Goal: Find specific page/section: Find specific page/section

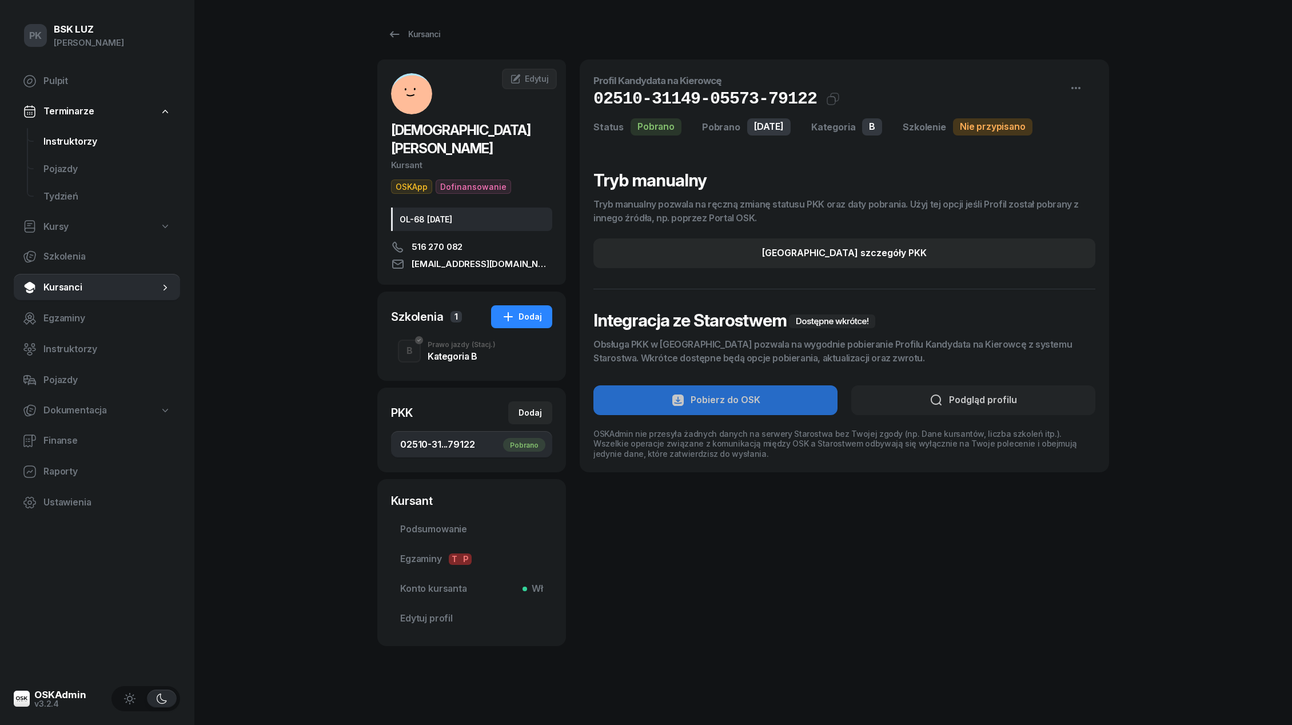
click at [68, 145] on span "Instruktorzy" at bounding box center [106, 141] width 127 height 15
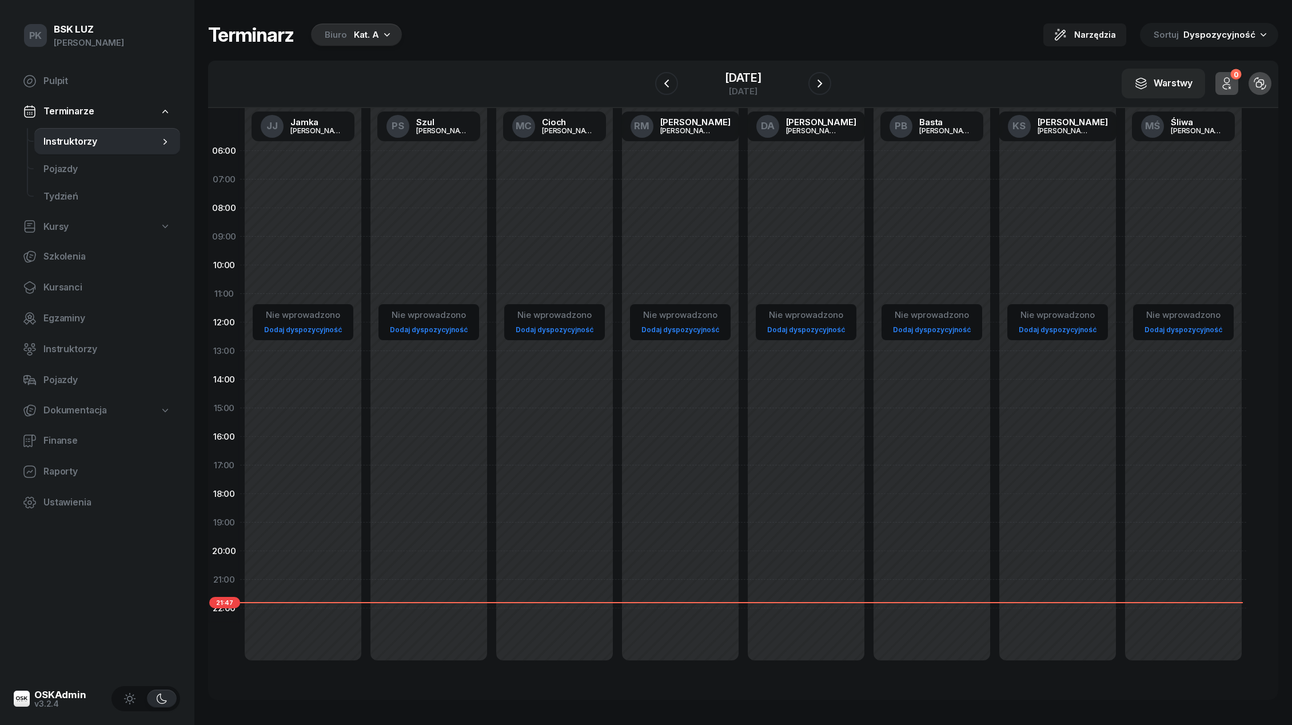
click at [382, 30] on icon "button" at bounding box center [386, 34] width 11 height 11
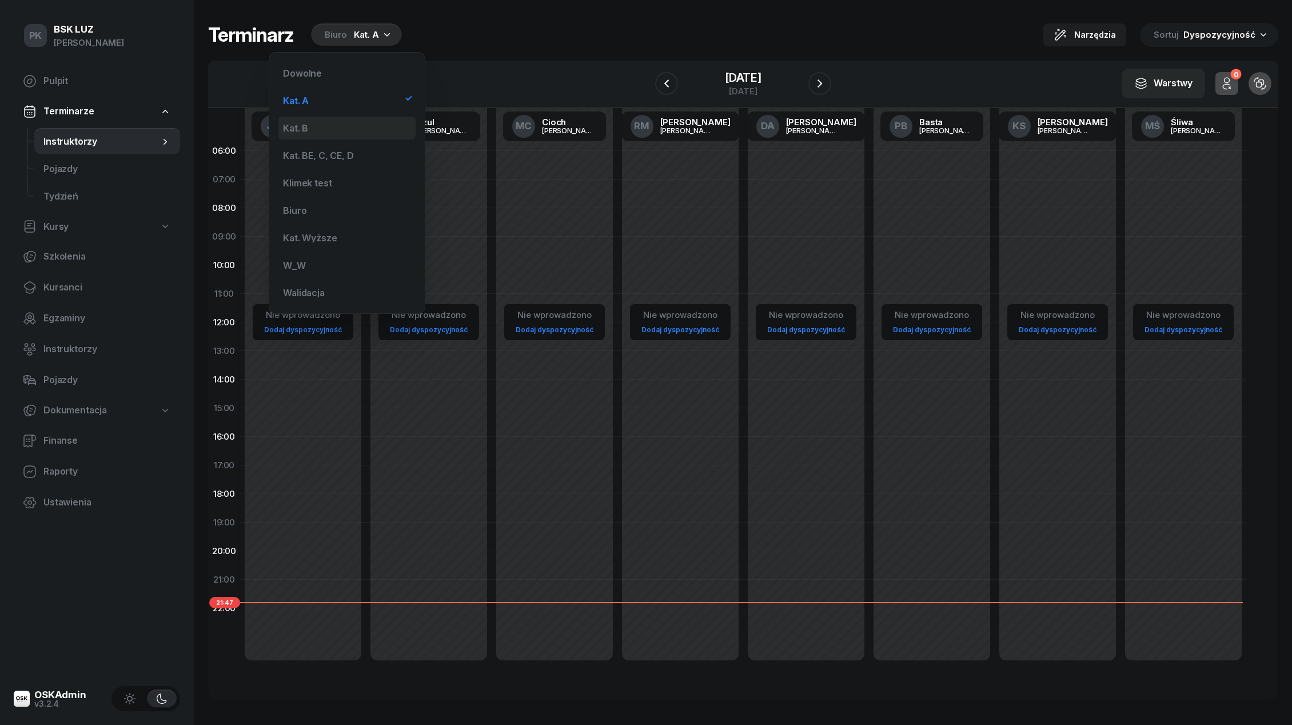
click at [323, 124] on div "Kat. B" at bounding box center [346, 128] width 137 height 23
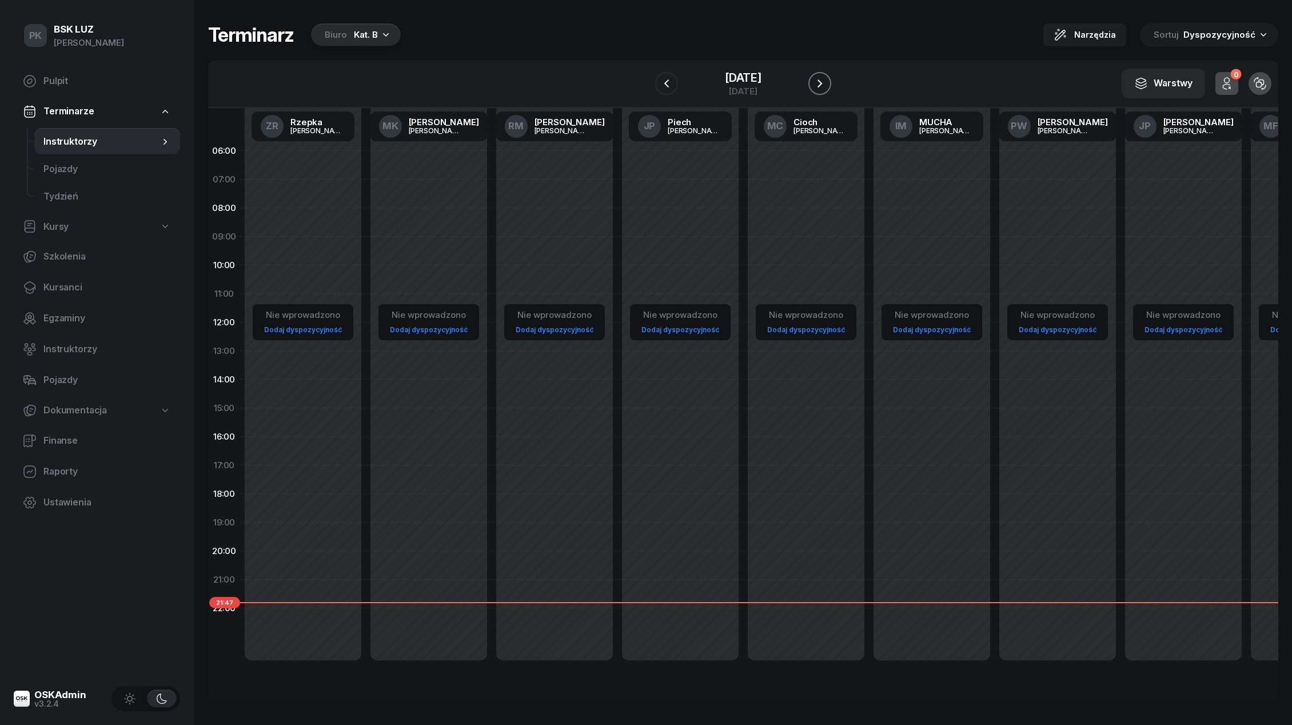
click at [817, 87] on icon "button" at bounding box center [820, 84] width 14 height 14
